Goal: Information Seeking & Learning: Learn about a topic

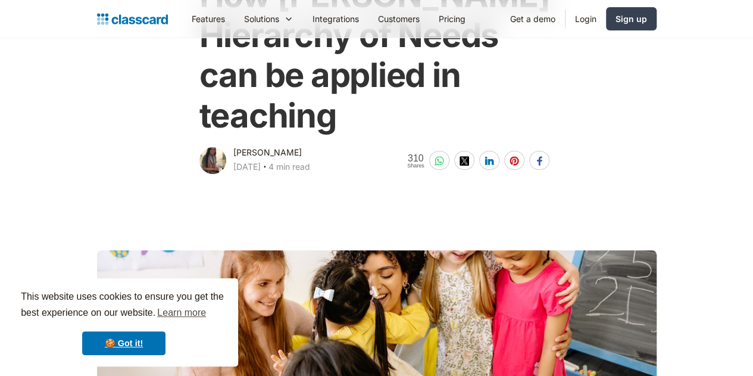
scroll to position [135, 0]
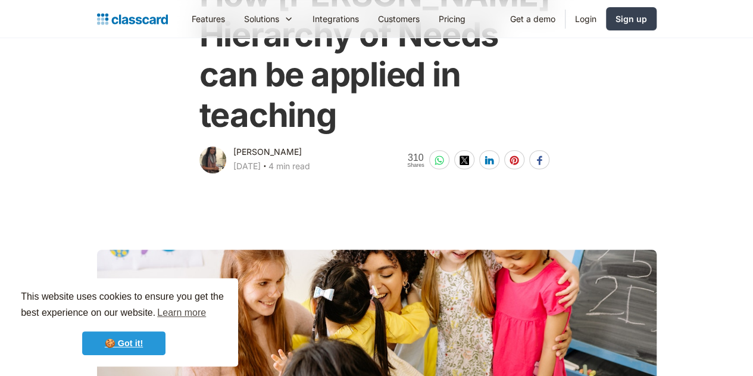
click at [142, 348] on link "🍪 Got it!" at bounding box center [123, 343] width 83 height 24
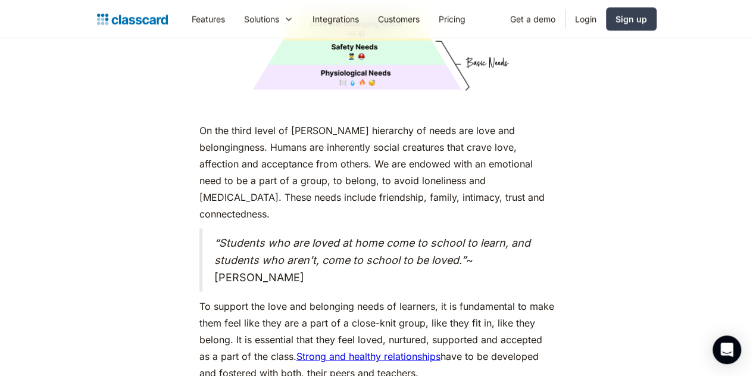
scroll to position [3148, 0]
drag, startPoint x: 195, startPoint y: 94, endPoint x: 387, endPoint y: 322, distance: 298.0
click at [387, 322] on div "As humans, we are driven by an innate desire to achieve more, to surpass not ju…" at bounding box center [377, 158] width 355 height 5323
copy div "n the third level of [PERSON_NAME] hierarchy of needs are love and belongingnes…"
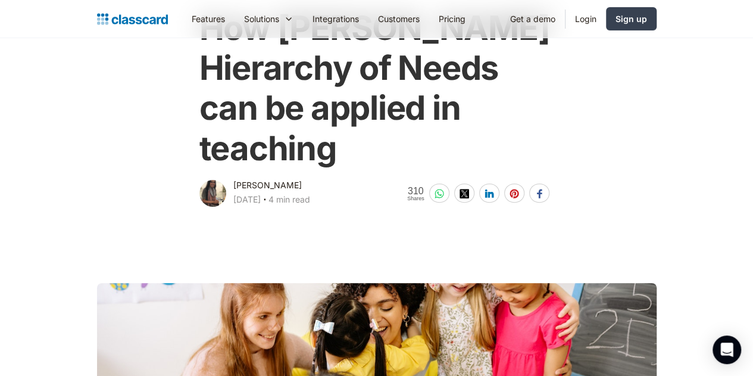
scroll to position [0, 0]
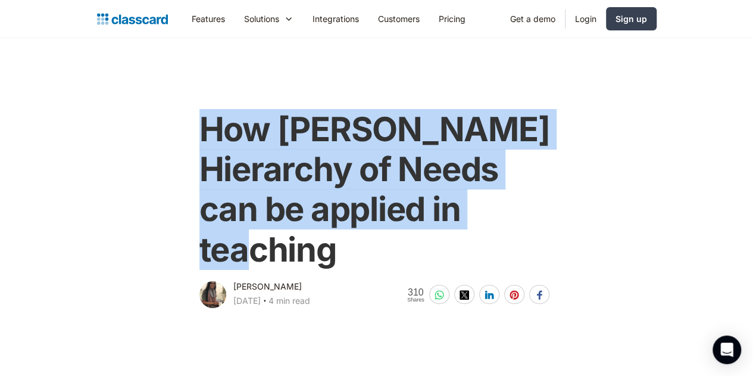
drag, startPoint x: 195, startPoint y: 119, endPoint x: 544, endPoint y: 198, distance: 357.3
click at [544, 198] on h1 "How [PERSON_NAME] Hierarchy of Needs can be applied in teaching" at bounding box center [377, 190] width 355 height 160
copy h1 "How [PERSON_NAME] Hierarchy of Needs can be applied in teaching"
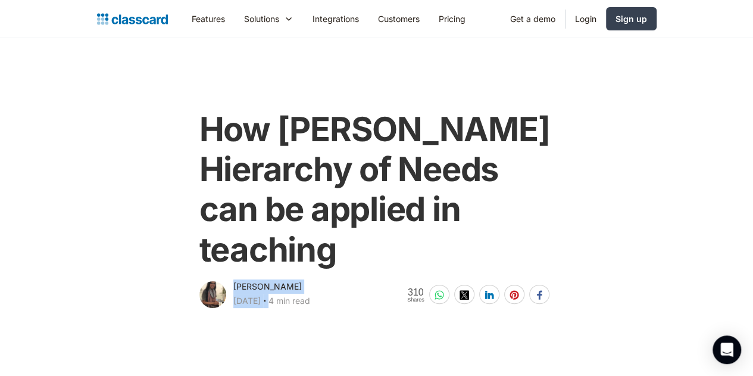
drag, startPoint x: 226, startPoint y: 245, endPoint x: 284, endPoint y: 246, distance: 57.8
click at [284, 279] on div "[PERSON_NAME] [DATE] ‧ 4 min read" at bounding box center [271, 294] width 77 height 31
click at [282, 279] on div "[PERSON_NAME] [DATE] ‧ 4 min read" at bounding box center [271, 294] width 77 height 31
drag, startPoint x: 227, startPoint y: 245, endPoint x: 276, endPoint y: 248, distance: 49.5
click at [276, 279] on div "[PERSON_NAME]" at bounding box center [267, 286] width 68 height 14
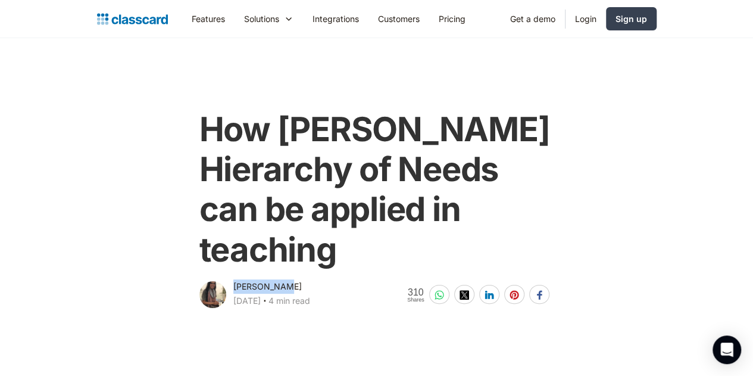
copy div "[PERSON_NAME]"
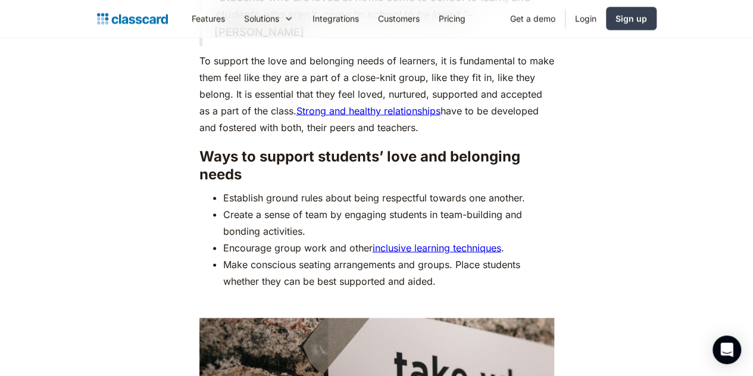
scroll to position [3399, 0]
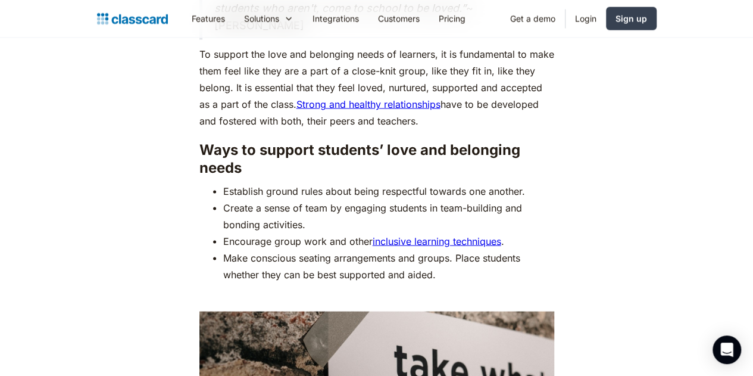
click at [297, 233] on li "Encourage group work and other inclusive learning techniques ." at bounding box center [388, 241] width 331 height 17
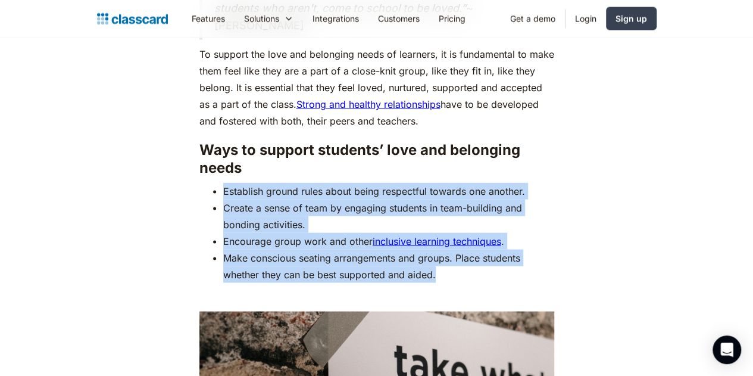
drag, startPoint x: 393, startPoint y: 205, endPoint x: 216, endPoint y: 123, distance: 194.8
click at [216, 183] on ul "Establish ground rules about being respectful towards one another. Create a sen…" at bounding box center [377, 233] width 355 height 100
copy ul "Establish ground rules about being respectful towards one another. Create a sen…"
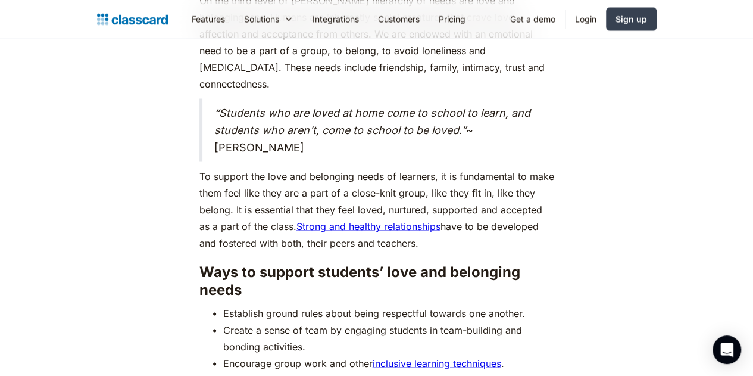
scroll to position [3280, 0]
